Goal: Communication & Community: Answer question/provide support

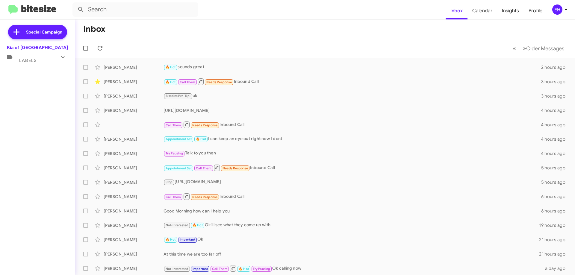
click at [32, 60] on span "Labels" at bounding box center [27, 60] width 17 height 5
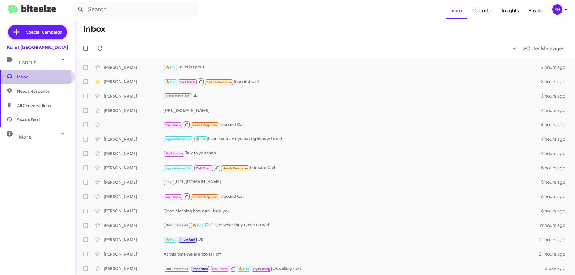
click at [27, 80] on span "Inbox" at bounding box center [37, 77] width 75 height 14
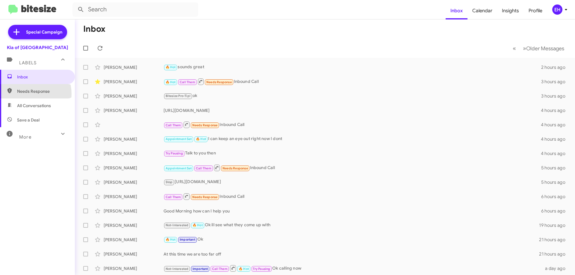
click at [28, 94] on span "Needs Response" at bounding box center [42, 91] width 51 height 6
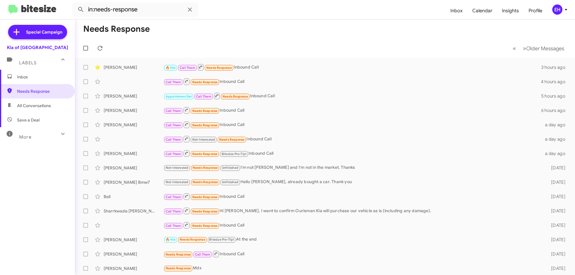
click at [34, 110] on span "All Conversations" at bounding box center [37, 106] width 75 height 14
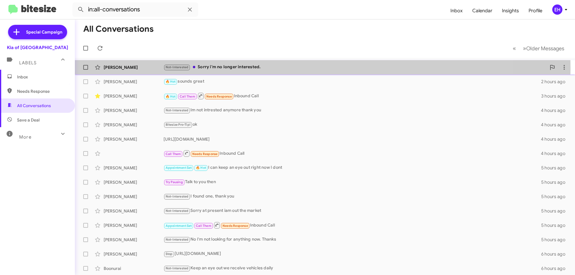
click at [237, 69] on div "Not-Interested Sorry i'm no longer interested." at bounding box center [355, 67] width 383 height 7
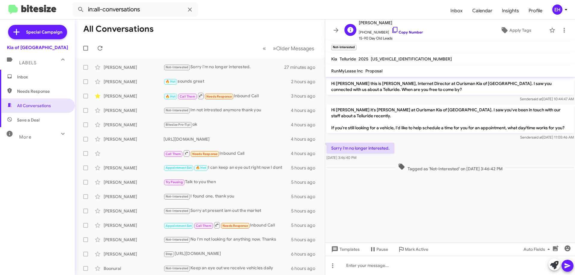
click at [406, 32] on link "Copy Number" at bounding box center [407, 32] width 31 height 4
click at [39, 88] on span "Needs Response" at bounding box center [37, 91] width 75 height 14
type input "in:needs-response"
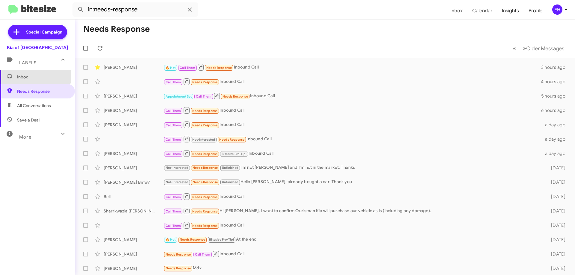
click at [24, 76] on span "Inbox" at bounding box center [42, 77] width 51 height 6
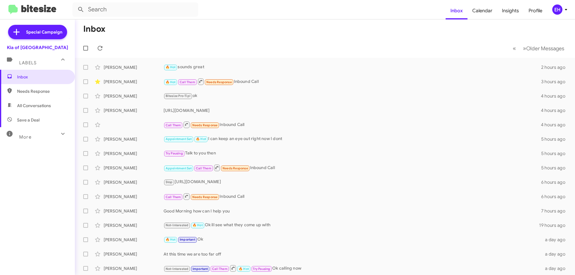
click at [30, 63] on span "Labels" at bounding box center [27, 62] width 17 height 5
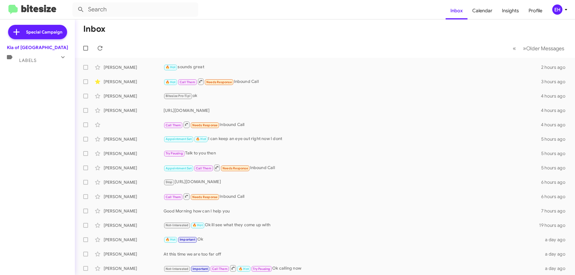
click at [41, 59] on div "Labels" at bounding box center [31, 57] width 53 height 11
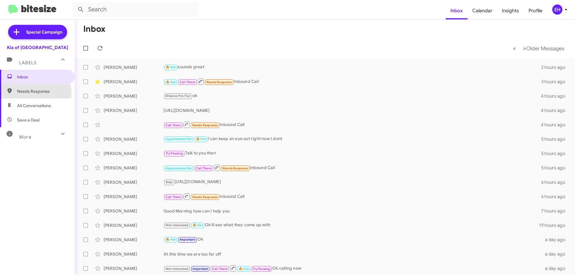
click at [31, 94] on span "Needs Response" at bounding box center [42, 91] width 51 height 6
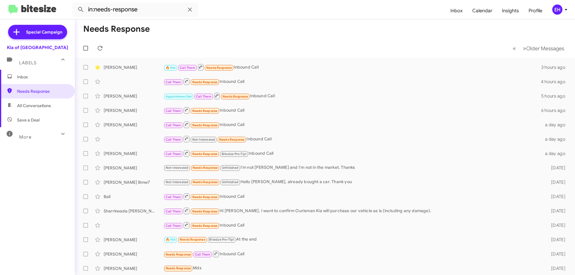
click at [34, 106] on span "All Conversations" at bounding box center [34, 106] width 34 height 6
type input "in:all-conversations"
